Goal: Task Accomplishment & Management: Manage account settings

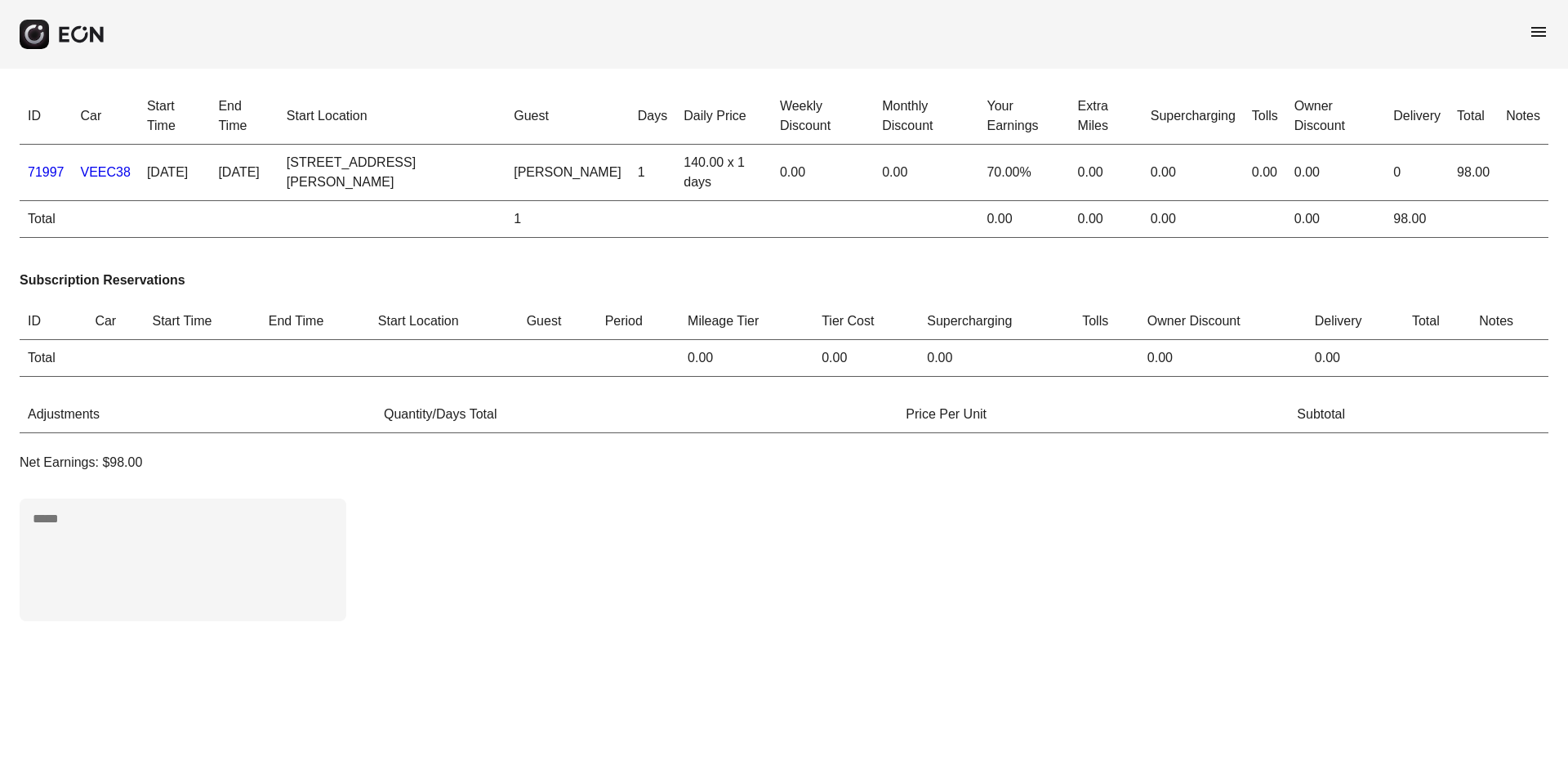
click at [1534, 27] on span "menu" at bounding box center [1539, 32] width 20 height 20
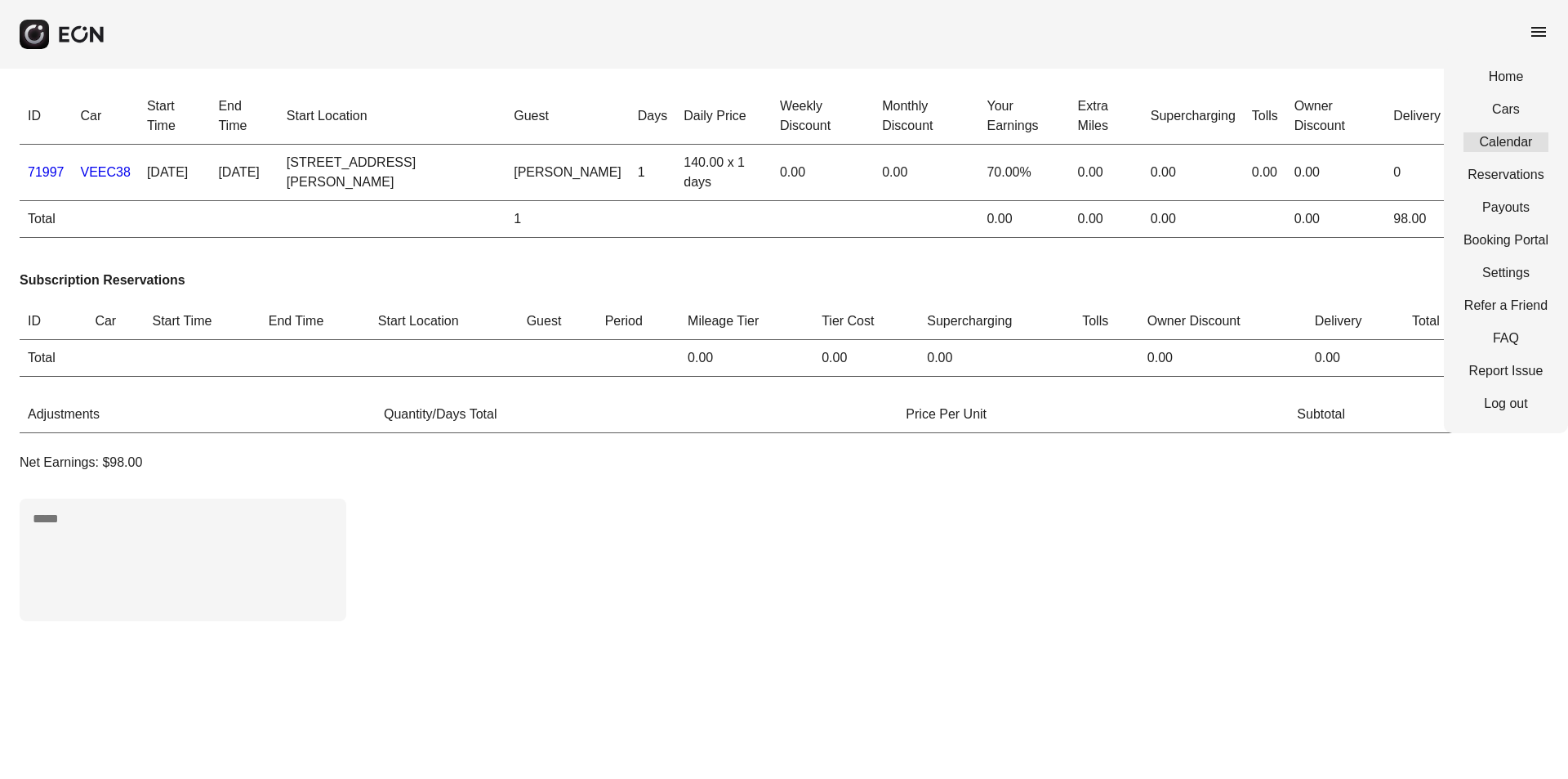
click at [1520, 136] on link "Calendar" at bounding box center [1507, 143] width 85 height 20
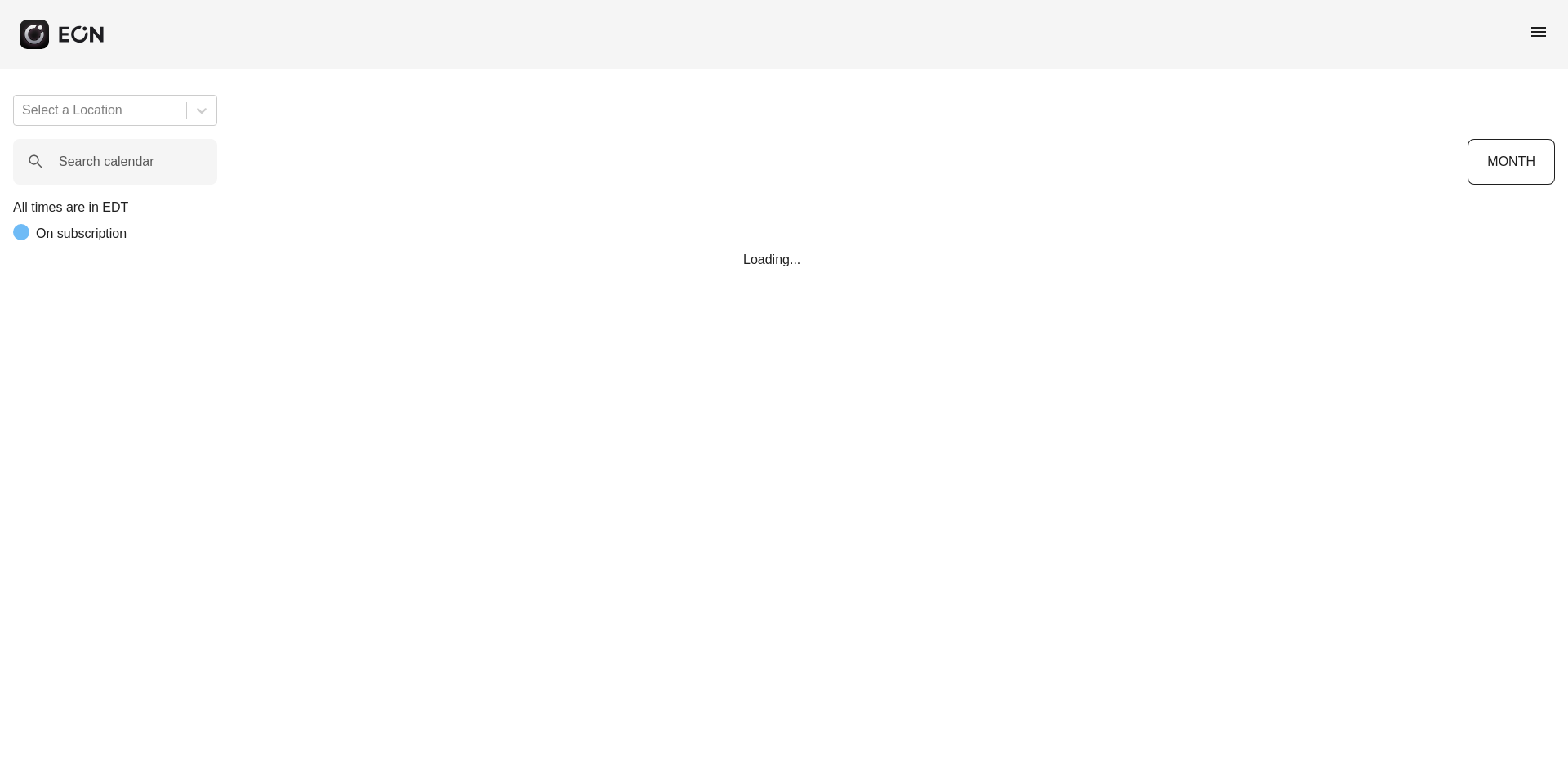
scroll to position [0, 270]
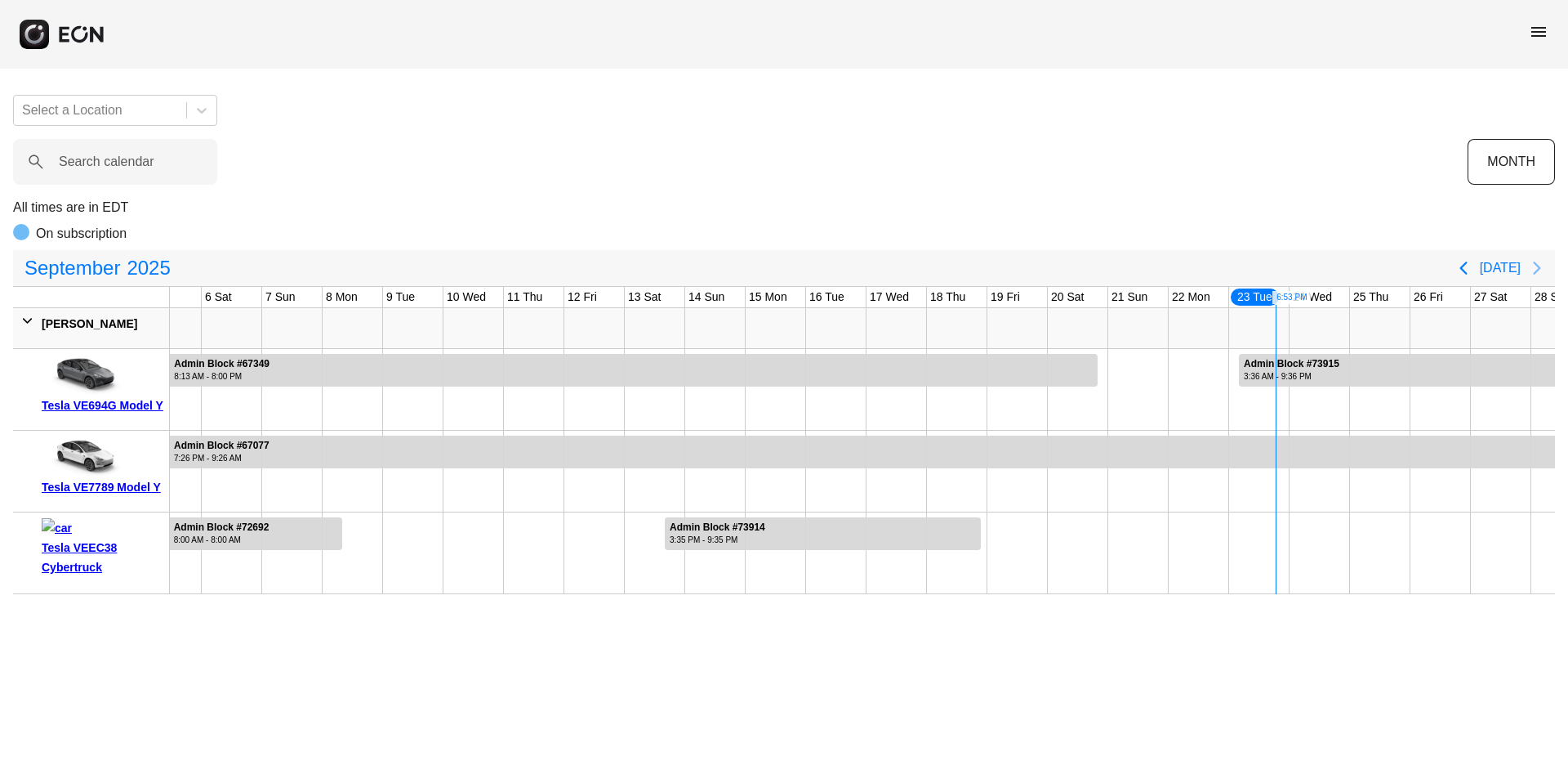
click at [1534, 269] on icon "Next page" at bounding box center [1537, 268] width 20 height 20
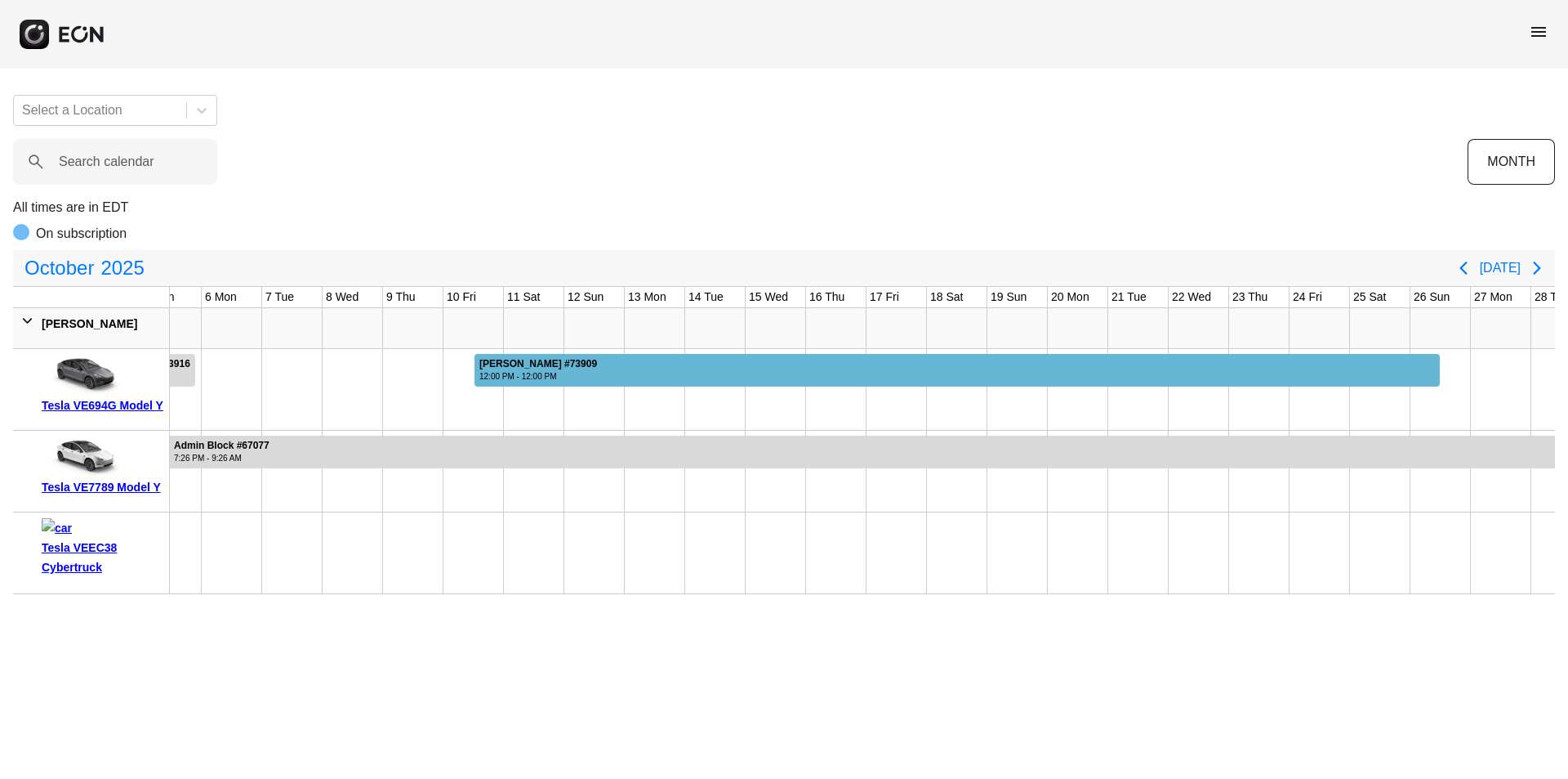
click at [507, 377] on div "12:00 PM - 12:00 PM" at bounding box center [539, 376] width 118 height 12
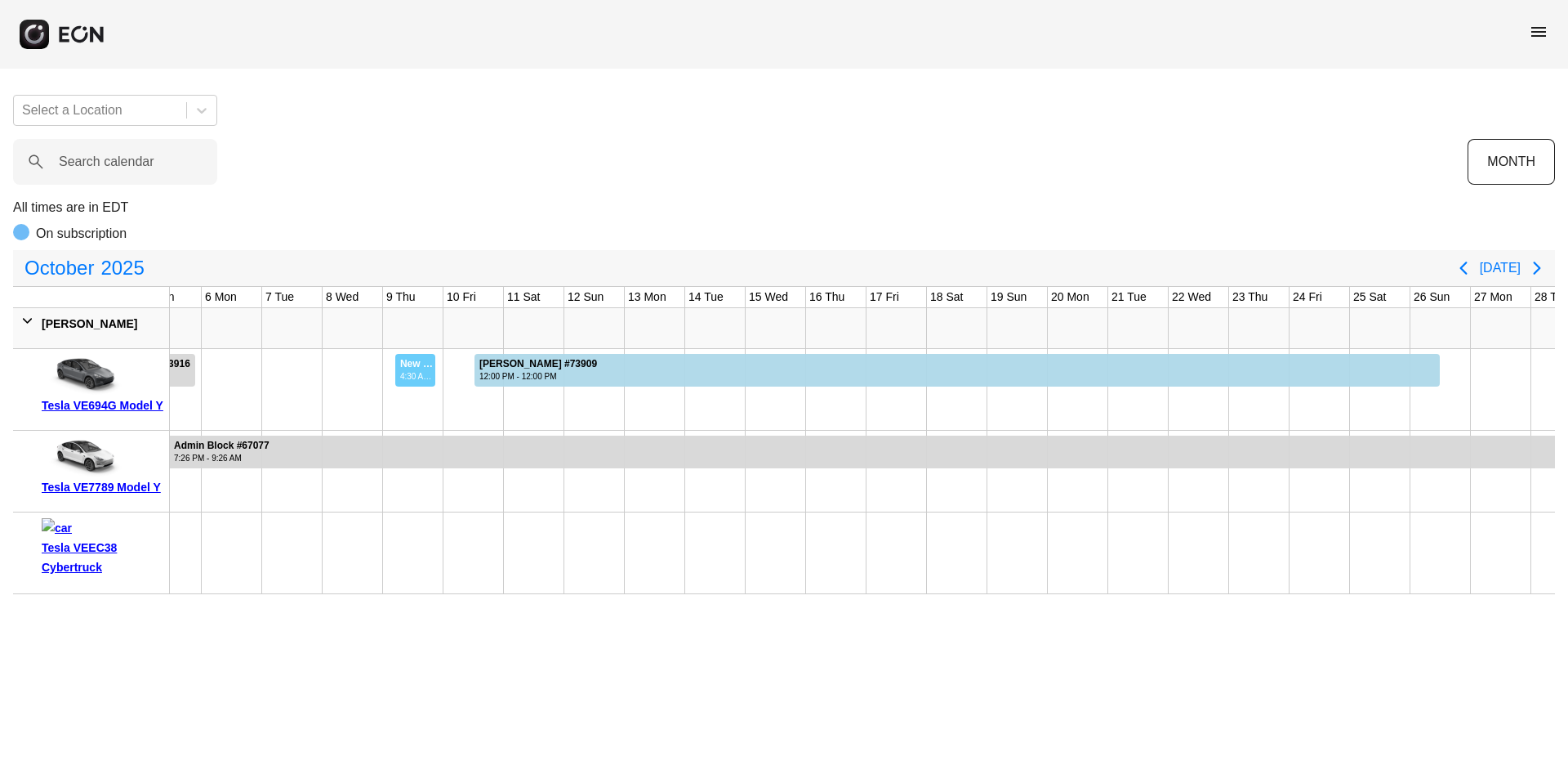
drag, startPoint x: 395, startPoint y: 398, endPoint x: 466, endPoint y: 405, distance: 71.3
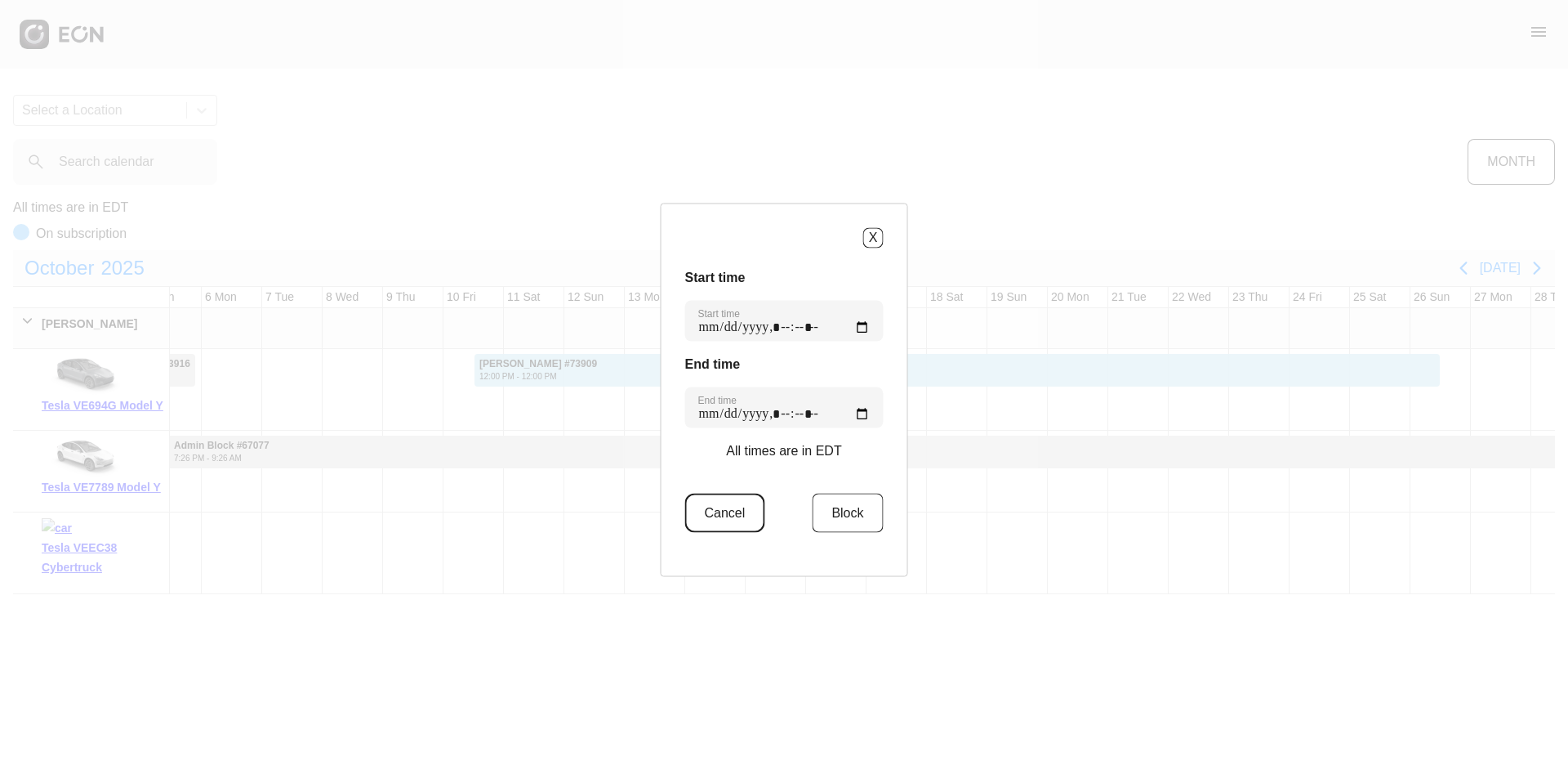
click at [746, 512] on button "Cancel" at bounding box center [725, 513] width 80 height 39
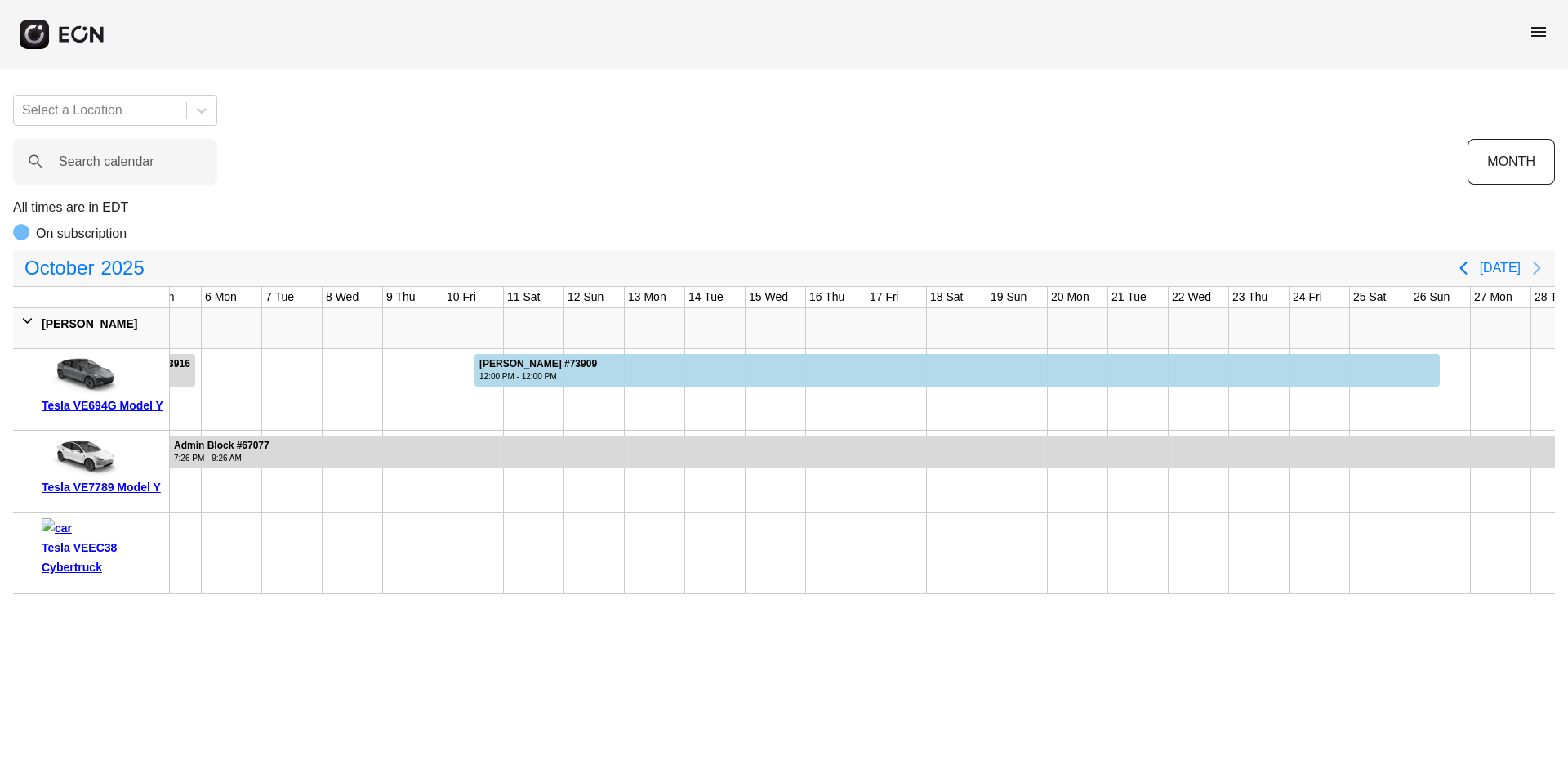
click at [1529, 267] on icon "Next page" at bounding box center [1537, 268] width 20 height 20
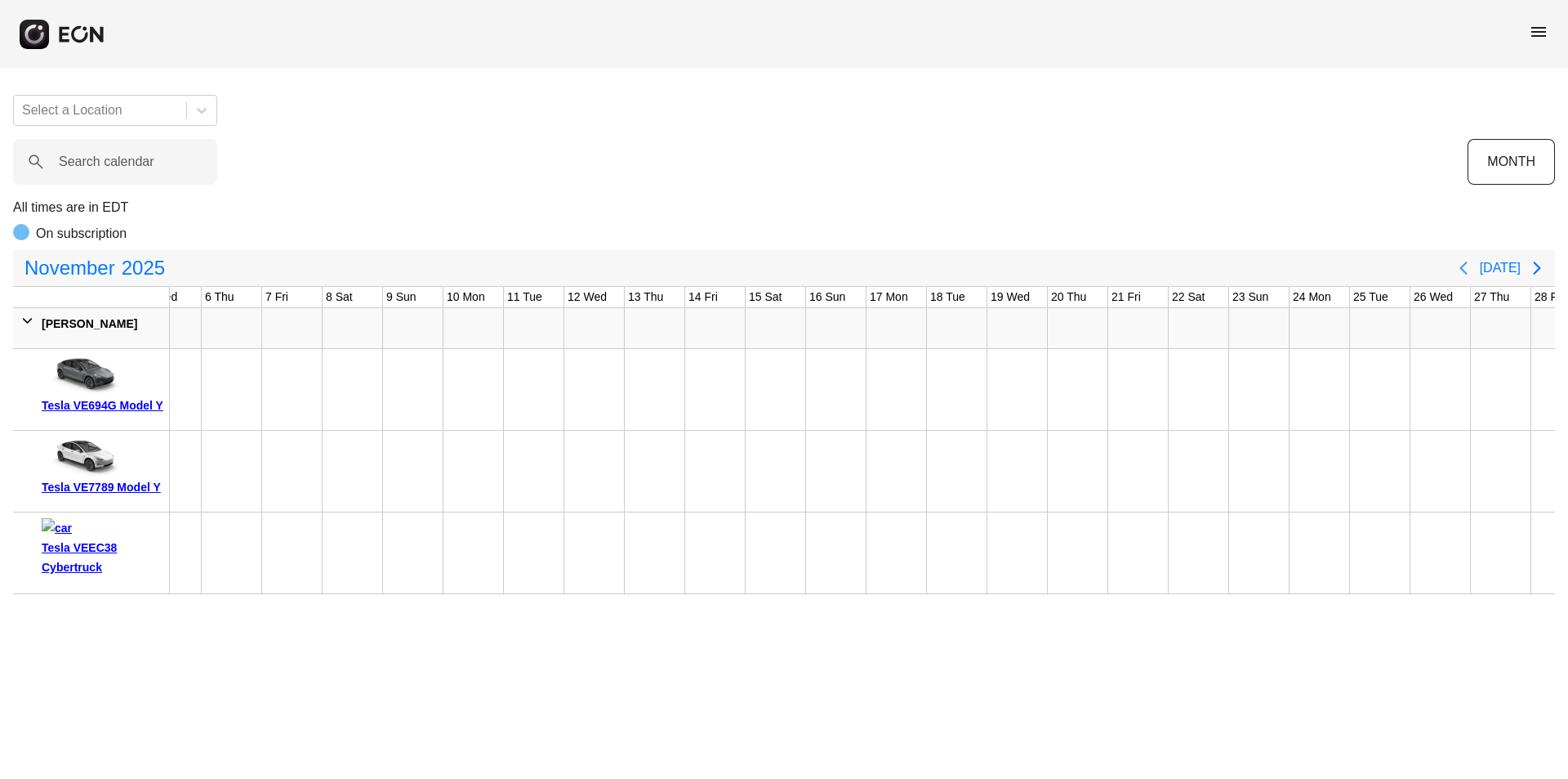
click at [1467, 266] on icon "Previous page" at bounding box center [1463, 268] width 7 height 13
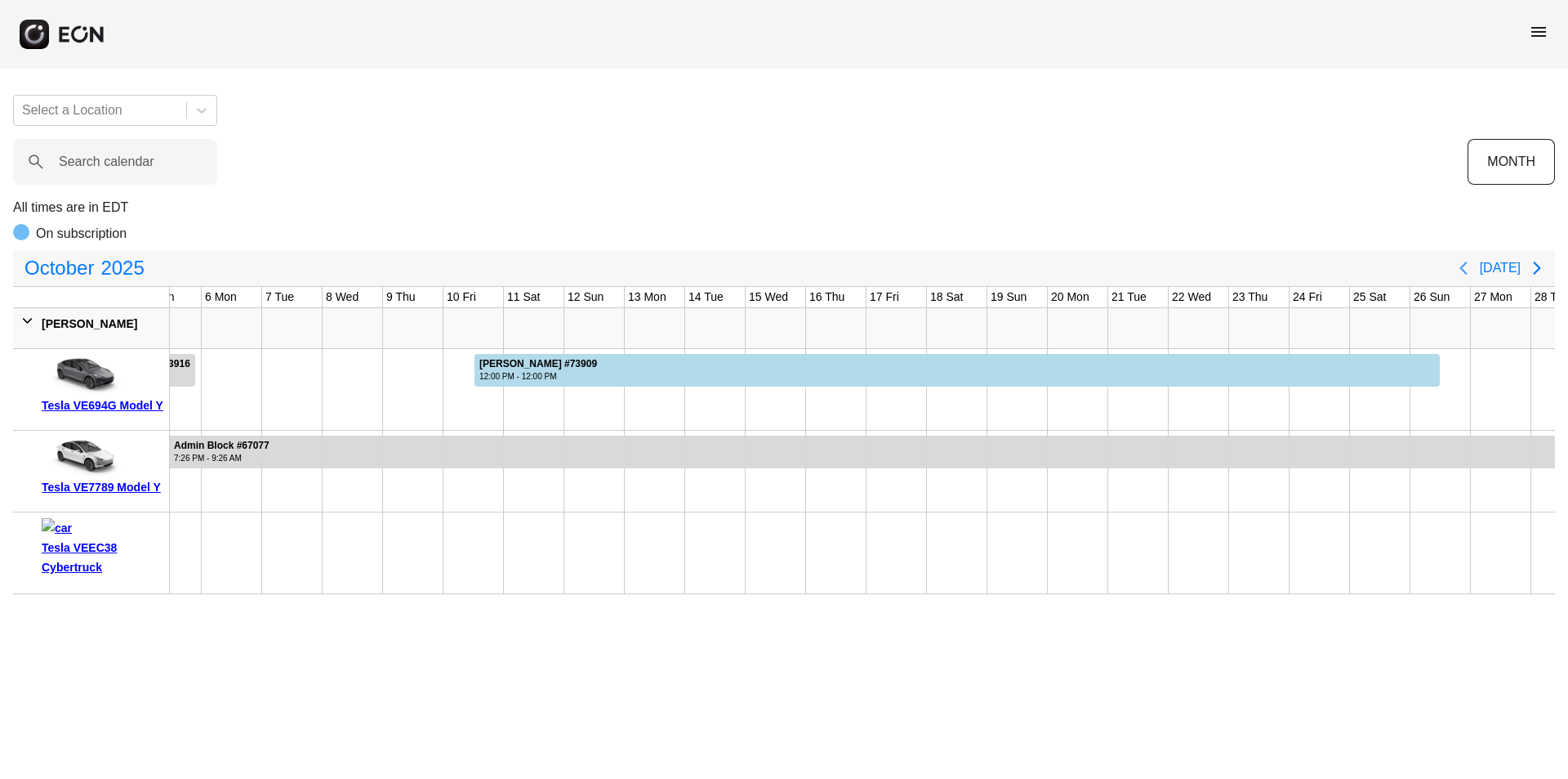
click at [1464, 265] on icon "Previous page" at bounding box center [1464, 268] width 20 height 20
